Goal: Browse casually: Explore the website without a specific task or goal

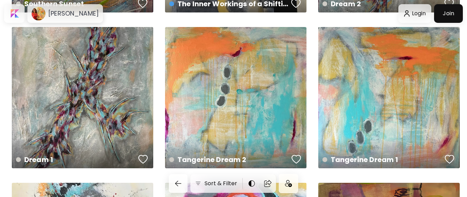
scroll to position [346, 0]
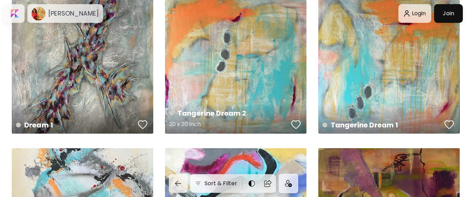
click at [209, 113] on h4 "Tangerine Dream 2" at bounding box center [229, 113] width 120 height 10
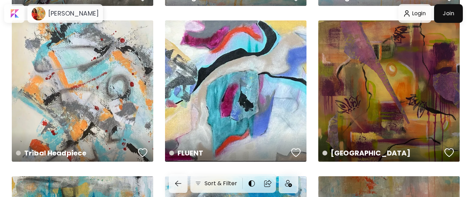
scroll to position [476, 0]
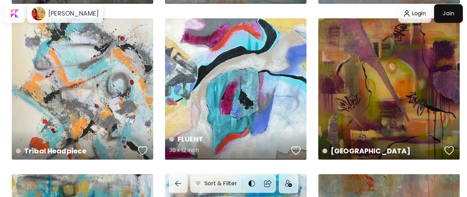
click at [239, 78] on div "FLUENT 36 x 12 inch" at bounding box center [235, 88] width 141 height 141
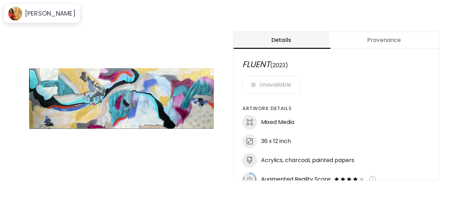
click at [12, 185] on icon "animation" at bounding box center [12, 184] width 11 height 11
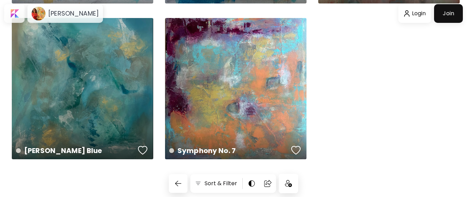
scroll to position [789, 0]
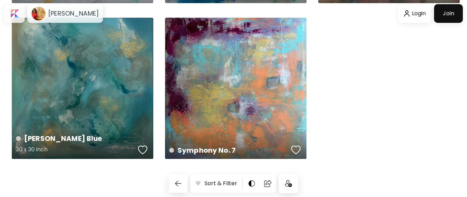
click at [96, 65] on div "[PERSON_NAME] Blue 30 x 30 inch" at bounding box center [82, 88] width 141 height 141
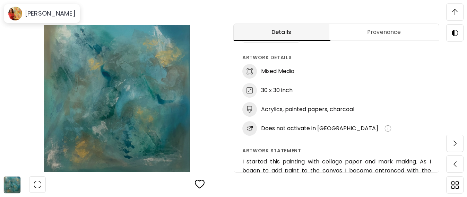
scroll to position [447, 0]
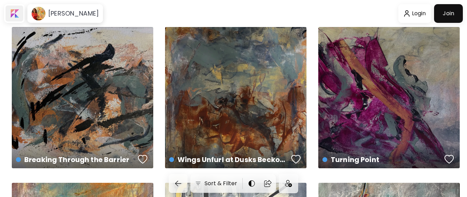
click at [15, 12] on div at bounding box center [15, 14] width 18 height 16
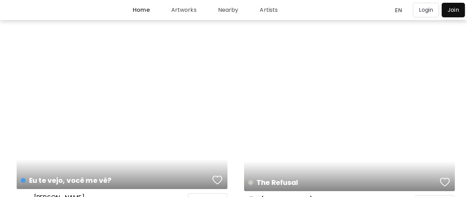
scroll to position [1862, 0]
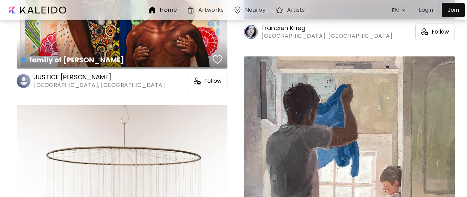
click at [451, 11] on div at bounding box center [453, 10] width 20 height 11
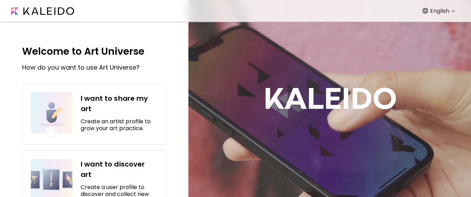
click at [119, 103] on h4 "I want to share my art" at bounding box center [119, 103] width 77 height 21
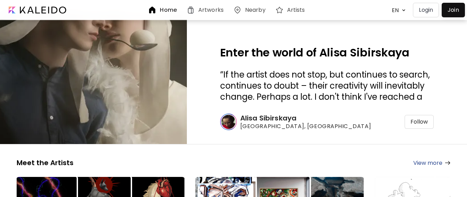
click at [295, 8] on h6 "Artists" at bounding box center [296, 10] width 18 height 6
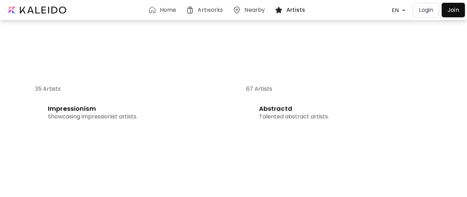
scroll to position [390, 0]
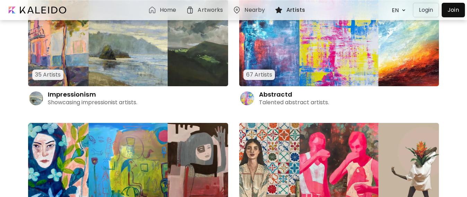
click at [282, 94] on h4 "Abstractd" at bounding box center [275, 94] width 33 height 8
